Goal: Task Accomplishment & Management: Use online tool/utility

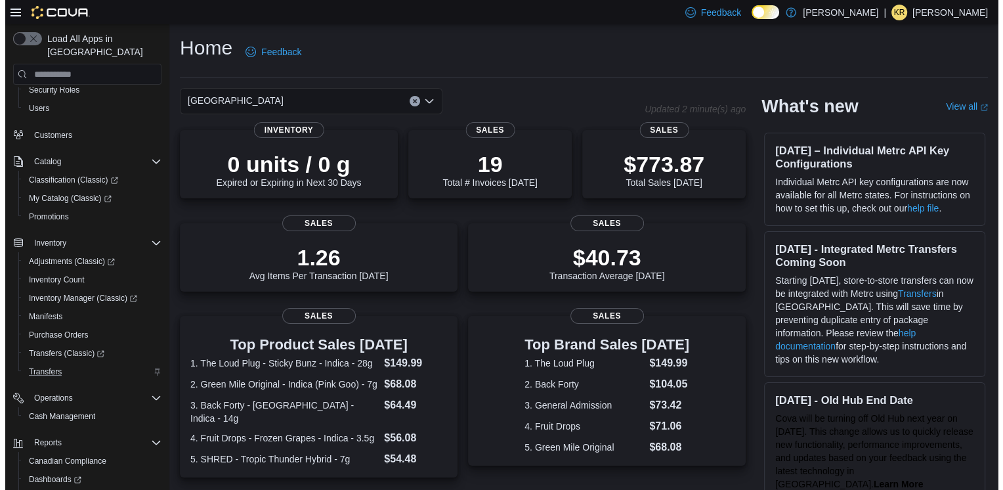
scroll to position [87, 0]
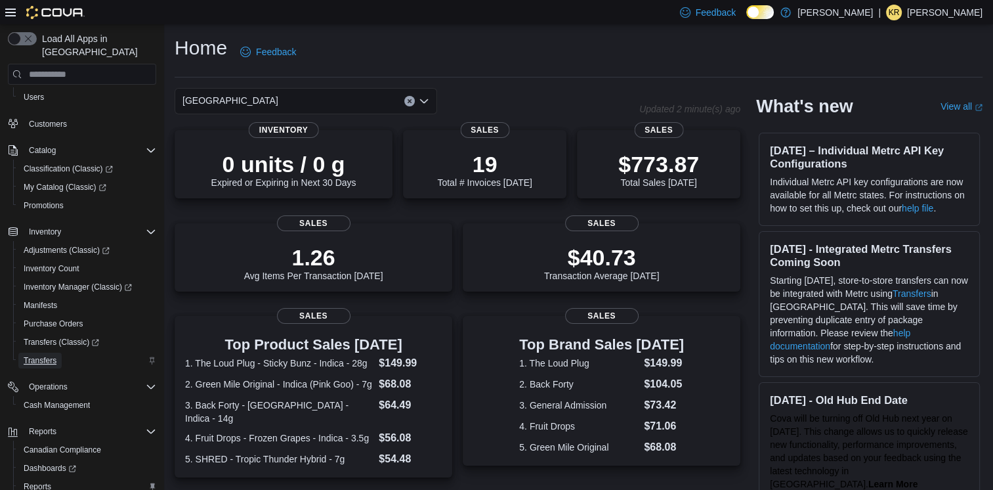
click at [61, 353] on link "Transfers" at bounding box center [39, 361] width 43 height 16
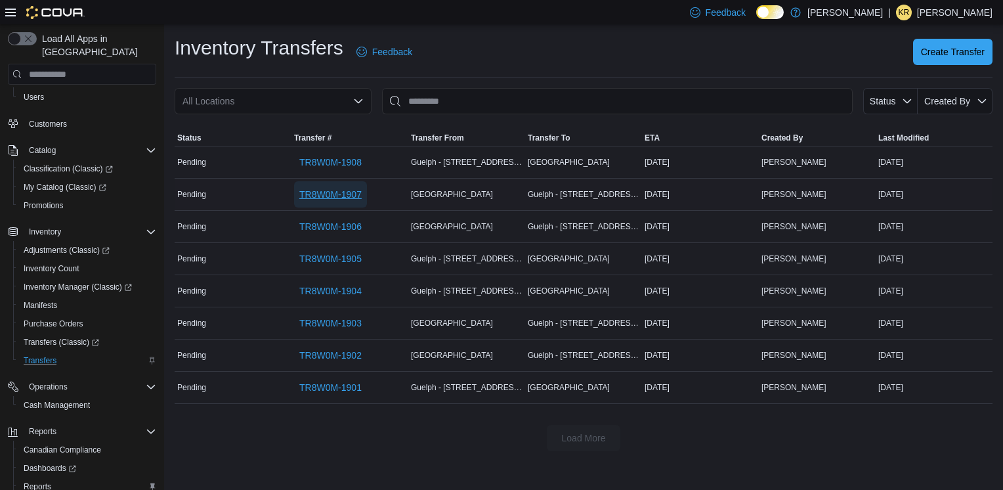
click at [347, 202] on span "TR8W0M-1907" at bounding box center [330, 194] width 62 height 26
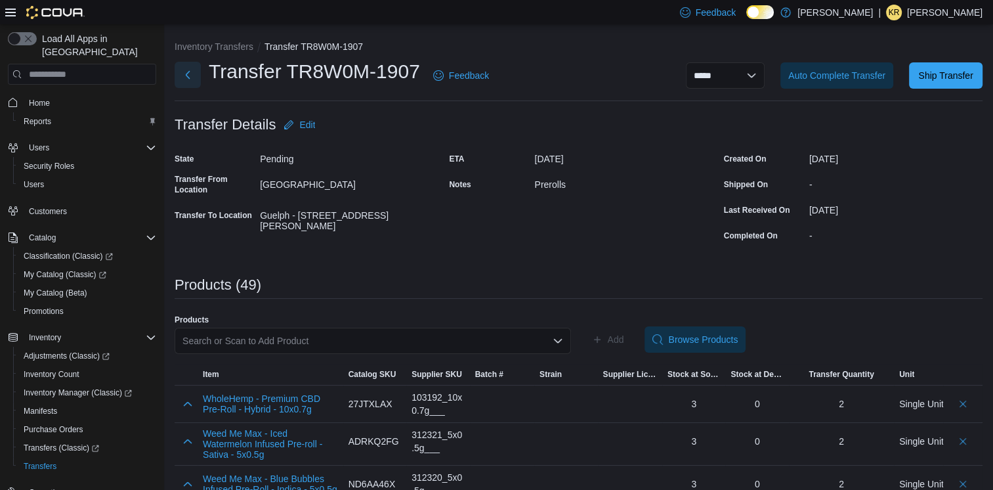
click at [194, 78] on button "Next" at bounding box center [188, 75] width 26 height 26
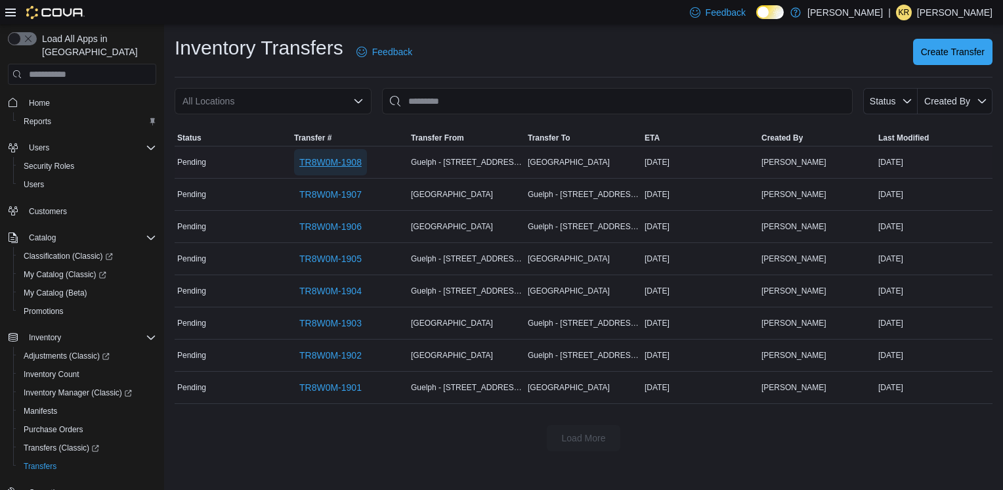
click at [334, 154] on span "TR8W0M-1908" at bounding box center [330, 162] width 62 height 26
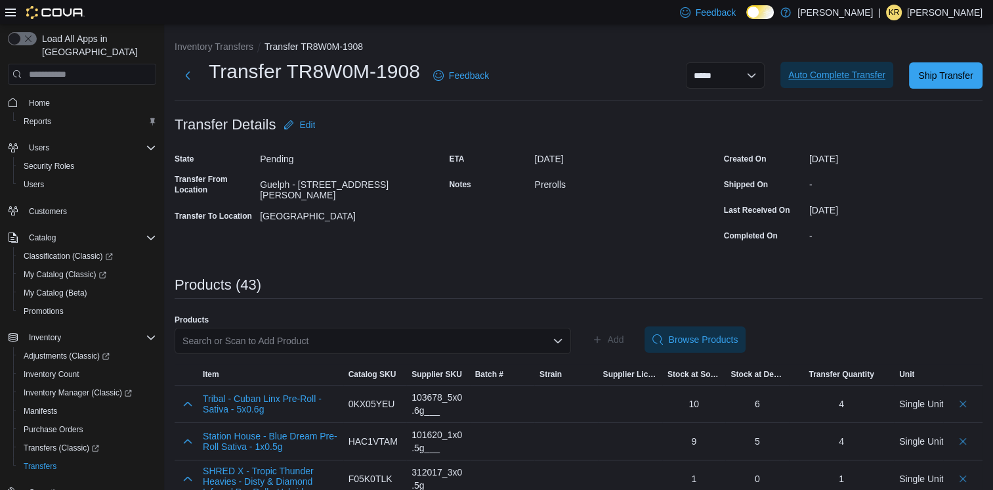
click at [826, 82] on span "Auto Complete Transfer" at bounding box center [837, 75] width 97 height 26
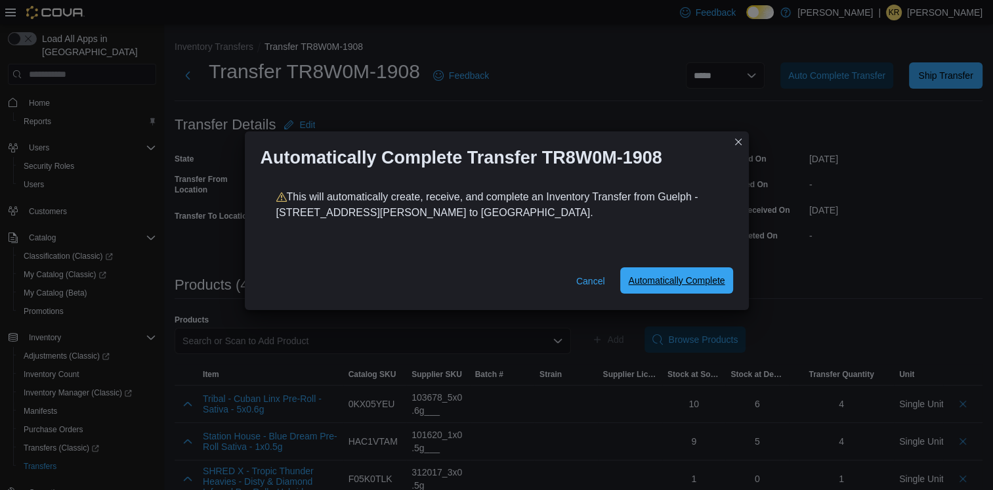
click at [714, 288] on span "Automatically Complete" at bounding box center [676, 280] width 97 height 26
